Goal: Task Accomplishment & Management: Manage account settings

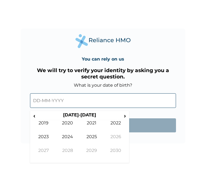
click at [38, 101] on input "text" at bounding box center [103, 101] width 146 height 15
click at [37, 117] on span "‹" at bounding box center [34, 116] width 6 height 7
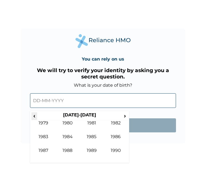
click at [37, 117] on span "‹" at bounding box center [34, 116] width 6 height 7
click at [124, 117] on span "›" at bounding box center [125, 116] width 6 height 7
click at [69, 122] on td "1980" at bounding box center [67, 128] width 24 height 14
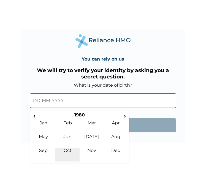
click at [69, 154] on td "Oct" at bounding box center [67, 155] width 24 height 14
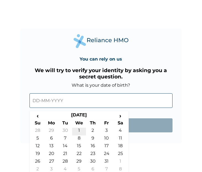
click at [77, 129] on td "1" at bounding box center [79, 132] width 14 height 8
type input "01-10-1980"
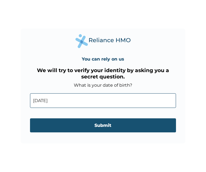
click at [92, 130] on input "Submit" at bounding box center [103, 126] width 146 height 14
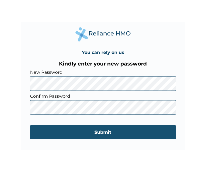
click at [106, 133] on input "Submit" at bounding box center [103, 133] width 146 height 14
